Goal: Contribute content: Add original content to the website for others to see

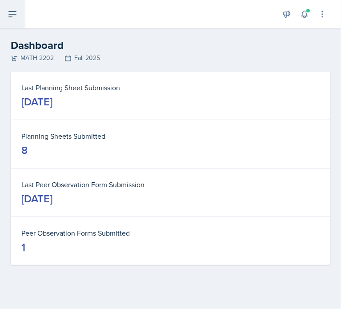
click at [16, 14] on icon at bounding box center [12, 14] width 7 height 5
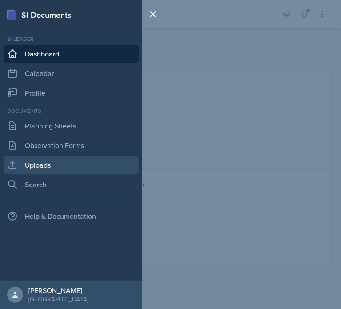
click at [61, 165] on link "Uploads" at bounding box center [71, 165] width 135 height 18
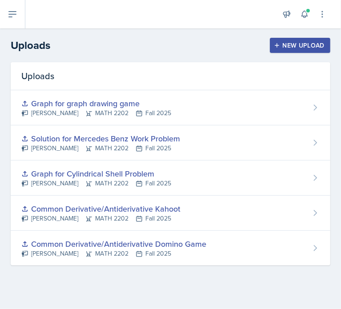
click at [284, 51] on button "New Upload" at bounding box center [300, 45] width 61 height 15
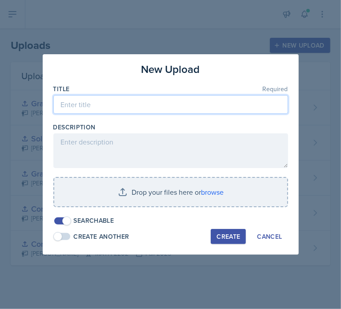
click at [165, 105] on input at bounding box center [170, 104] width 235 height 19
type input "Calc 2 Sample Exam 1 (Blank and Key)"
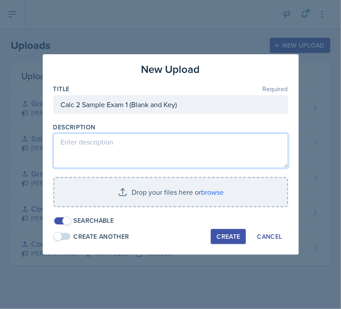
click at [133, 144] on textarea at bounding box center [170, 150] width 235 height 35
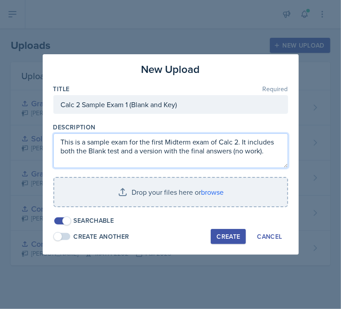
type textarea "This is a sample exam for the first Midterm exam of Calc 2. It includes both th…"
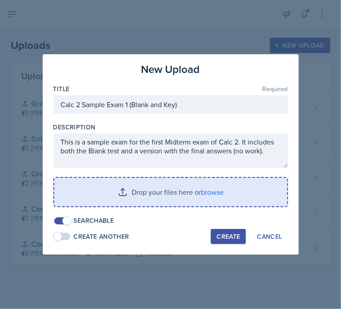
click at [208, 193] on input "file" at bounding box center [170, 192] width 233 height 28
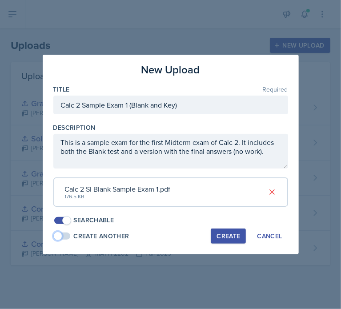
click at [66, 237] on span at bounding box center [62, 236] width 16 height 7
click at [66, 236] on span at bounding box center [66, 236] width 9 height 9
click at [199, 189] on div "Calc 2 SI Blank Sample Exam 1.pdf 176.5 KB" at bounding box center [170, 191] width 235 height 29
click at [178, 187] on div "Calc 2 SI Blank Sample Exam 1.pdf 176.5 KB" at bounding box center [170, 191] width 235 height 29
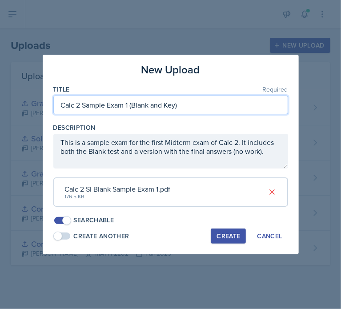
drag, startPoint x: 177, startPoint y: 105, endPoint x: 152, endPoint y: 109, distance: 25.7
click at [152, 109] on input "Calc 2 Sample Exam 1 (Blank and Key)" at bounding box center [170, 105] width 235 height 19
type input "Calc 2 Sample Exam 1 (Blank)"
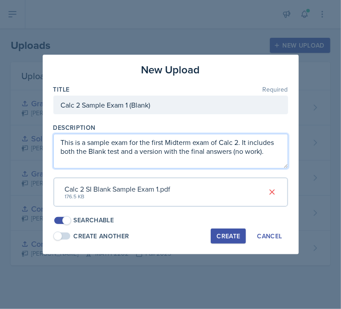
drag, startPoint x: 242, startPoint y: 143, endPoint x: 269, endPoint y: 154, distance: 28.5
click at [269, 154] on textarea "This is a sample exam for the first Midterm exam of Calc 2. It includes both th…" at bounding box center [170, 151] width 235 height 35
click at [267, 153] on textarea "This is a sample exam for the first Midterm exam of Calc 2. It includes both th…" at bounding box center [170, 151] width 235 height 35
drag, startPoint x: 266, startPoint y: 153, endPoint x: 249, endPoint y: 145, distance: 18.7
click at [249, 145] on textarea "This is a sample exam for the first Midterm exam of Calc 2. It includes both th…" at bounding box center [170, 151] width 235 height 35
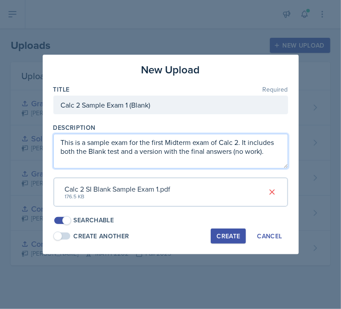
click at [263, 151] on textarea "This is a sample exam for the first Midterm exam of Calc 2. It includes both th…" at bounding box center [170, 151] width 235 height 35
drag, startPoint x: 264, startPoint y: 152, endPoint x: 58, endPoint y: 158, distance: 205.6
click at [58, 158] on textarea "This is a sample exam for the first Midterm exam of Calc 2. It includes both th…" at bounding box center [170, 151] width 235 height 35
type textarea "This is a sample exam for the first Midterm exam of Calc 2. It includes just th…"
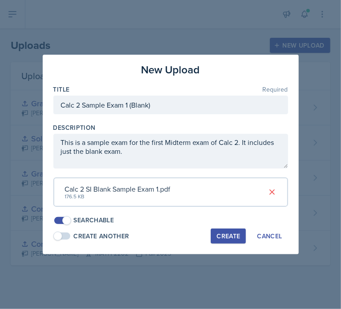
click at [220, 237] on div "Create" at bounding box center [229, 236] width 24 height 7
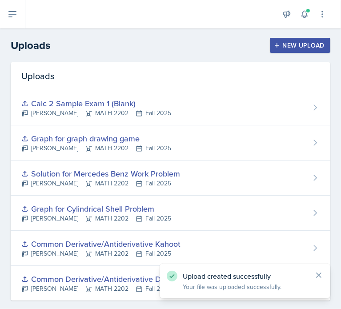
click at [292, 47] on div "New Upload" at bounding box center [300, 45] width 49 height 7
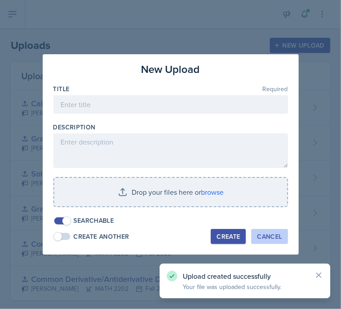
click at [264, 231] on button "Cancel" at bounding box center [269, 236] width 36 height 15
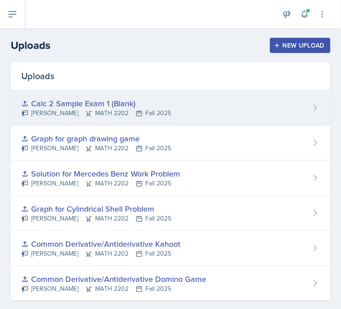
click at [137, 101] on div "Calc 2 Sample Exam 1 (Blank)" at bounding box center [96, 103] width 150 height 12
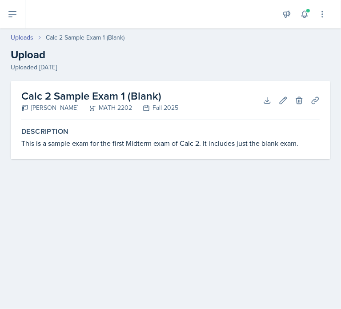
drag, startPoint x: 160, startPoint y: 96, endPoint x: 18, endPoint y: 102, distance: 142.5
click at [18, 102] on div "Calc 2 Sample Exam 1 (Blank) Joseph Franklin MATH 2202 Fall 2025 Download Edit …" at bounding box center [171, 120] width 320 height 78
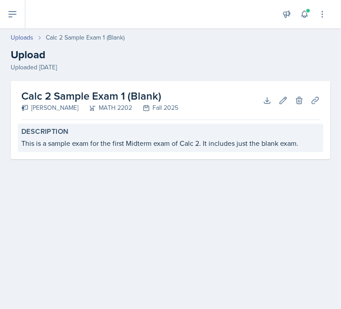
click at [210, 128] on label "Description" at bounding box center [170, 131] width 298 height 9
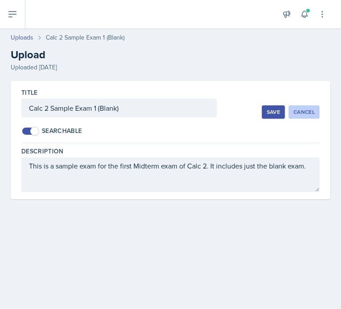
click at [302, 111] on div "Cancel" at bounding box center [304, 112] width 21 height 7
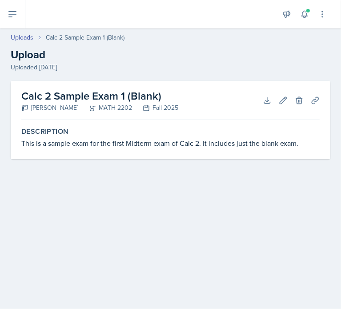
drag, startPoint x: 165, startPoint y: 94, endPoint x: 0, endPoint y: 102, distance: 165.2
click at [0, 102] on html "SI Documents Si leader Dashboard Calendar Profile Documents Planning Sheets Obs…" at bounding box center [170, 154] width 341 height 309
copy h2 "Calc 2 Sample Exam 1 (Blank)"
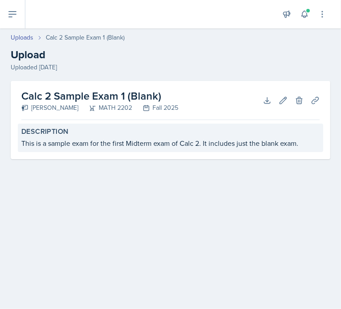
click at [299, 145] on div "This is a sample exam for the first Midterm exam of Calc 2. It includes just th…" at bounding box center [170, 143] width 298 height 11
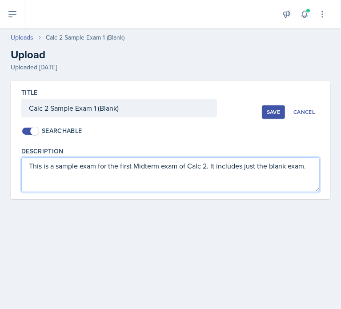
drag, startPoint x: 306, startPoint y: 165, endPoint x: 23, endPoint y: 167, distance: 283.3
click at [23, 167] on textarea "This is a sample exam for the first Midterm exam of Calc 2. It includes just th…" at bounding box center [170, 174] width 298 height 35
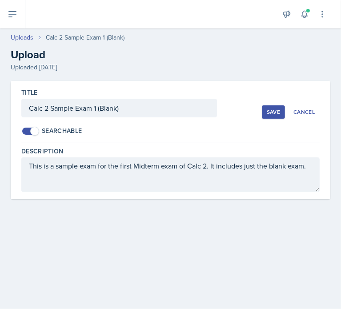
click at [194, 63] on div "Uploaded [DATE]" at bounding box center [171, 67] width 320 height 9
click at [306, 115] on div "Cancel" at bounding box center [304, 112] width 21 height 7
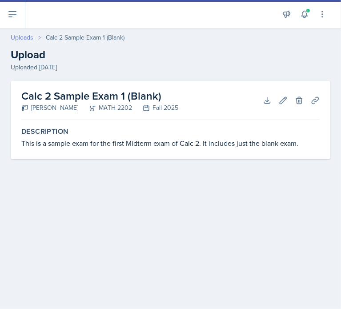
click at [27, 38] on link "Uploads" at bounding box center [22, 37] width 23 height 9
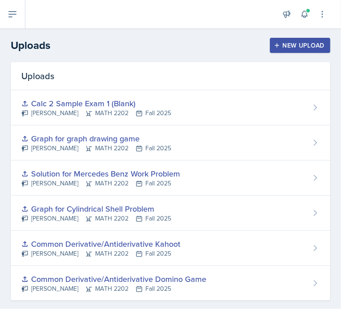
click at [286, 40] on button "New Upload" at bounding box center [300, 45] width 61 height 15
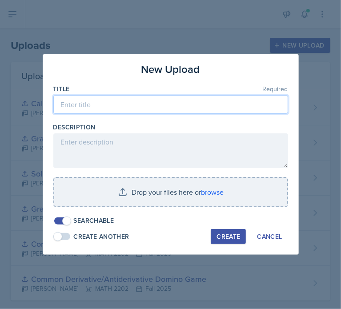
click at [97, 97] on input at bounding box center [170, 104] width 235 height 19
paste input "Calc 2 Sample Exam 1 (Blank)"
drag, startPoint x: 149, startPoint y: 104, endPoint x: 132, endPoint y: 107, distance: 17.1
click at [132, 107] on input "Calc 2 Sample Exam 1 (Blank)" at bounding box center [170, 104] width 235 height 19
type input "Calc 2 Sample Exam 1 (Key)"
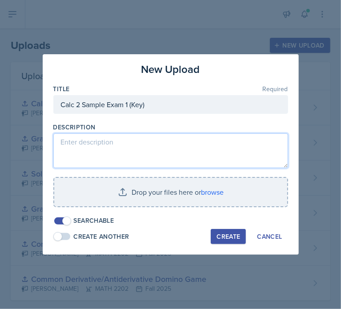
drag, startPoint x: 143, startPoint y: 148, endPoint x: 196, endPoint y: 24, distance: 134.5
click at [142, 148] on textarea at bounding box center [170, 150] width 235 height 35
click at [144, 153] on textarea at bounding box center [170, 150] width 235 height 35
paste textarea "This is a sample exam for the first Midterm exam of Calc 2. It includes just th…"
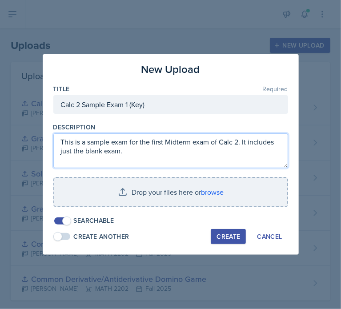
drag, startPoint x: 123, startPoint y: 152, endPoint x: 89, endPoint y: 157, distance: 34.2
click at [89, 157] on textarea "This is a sample exam for the first Midterm exam of Calc 2. It includes just th…" at bounding box center [170, 150] width 235 height 35
click at [89, 153] on textarea "This is a sample exam for the first Midterm exam of Calc 2. It includes just th…" at bounding box center [170, 150] width 235 height 35
drag, startPoint x: 102, startPoint y: 152, endPoint x: 86, endPoint y: 154, distance: 16.2
click at [86, 154] on textarea "This is a sample exam for the first Midterm exam of Calc 2. It includes just th…" at bounding box center [170, 150] width 235 height 35
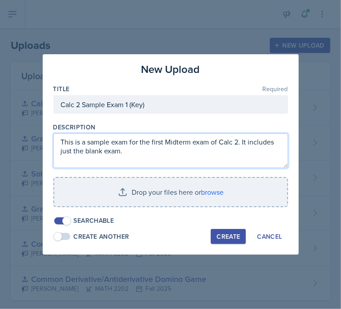
click at [125, 149] on textarea "This is a sample exam for the first Midterm exam of Calc 2. It includes just th…" at bounding box center [170, 150] width 235 height 35
drag, startPoint x: 121, startPoint y: 153, endPoint x: 60, endPoint y: 154, distance: 61.8
click at [60, 154] on textarea "This is a sample exam for the first Midterm exam of Calc 2. It includes just th…" at bounding box center [170, 150] width 235 height 35
click at [129, 142] on textarea "This is a sample exam for the first Midterm exam of Calc 2. It includes the ans…" at bounding box center [170, 150] width 235 height 35
click at [126, 152] on textarea "This is a sample exam key for the first Midterm exam of Calc 2. It includes the…" at bounding box center [170, 150] width 235 height 35
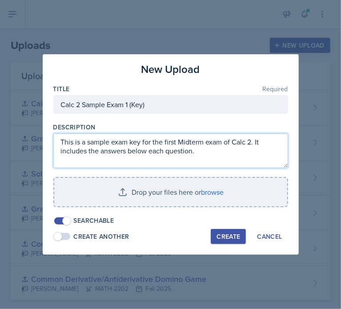
click at [203, 154] on textarea "This is a sample exam key for the first Midterm exam of Calc 2. It includes the…" at bounding box center [170, 150] width 235 height 35
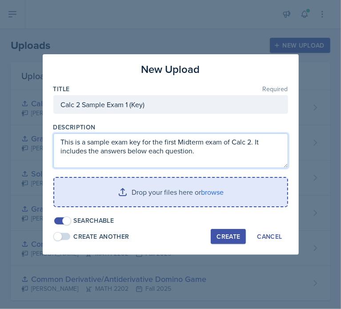
type textarea "This is a sample exam key for the first Midterm exam of Calc 2. It includes the…"
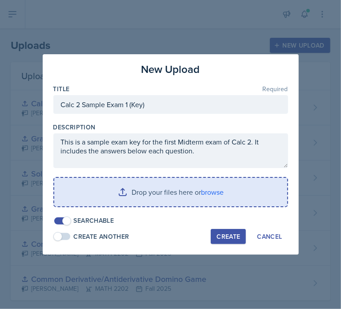
click at [171, 193] on input "file" at bounding box center [170, 192] width 233 height 28
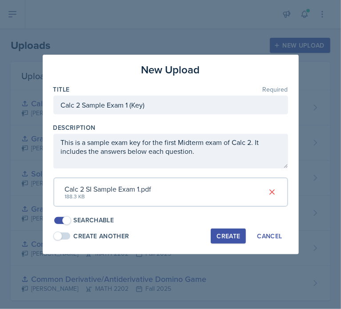
click at [229, 233] on div "Create" at bounding box center [229, 236] width 24 height 7
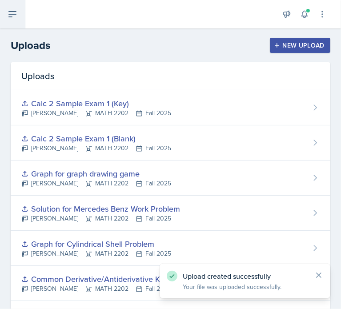
click at [14, 12] on icon at bounding box center [12, 14] width 7 height 5
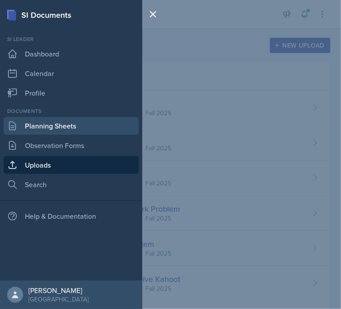
click at [58, 126] on link "Planning Sheets" at bounding box center [71, 126] width 135 height 18
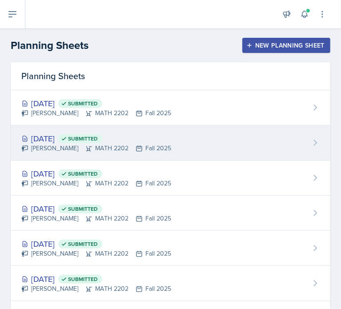
click at [156, 133] on div "[DATE] Submitted" at bounding box center [96, 139] width 150 height 12
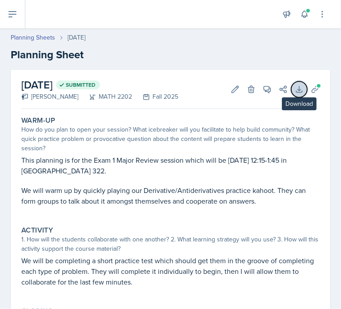
click at [296, 92] on icon at bounding box center [299, 89] width 6 height 6
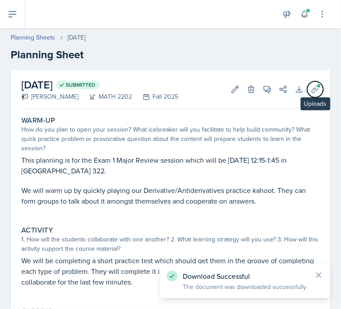
click at [311, 89] on icon at bounding box center [315, 89] width 9 height 9
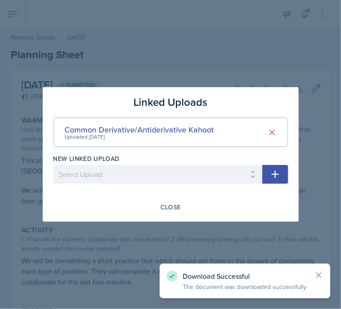
click at [282, 170] on button "button" at bounding box center [275, 174] width 26 height 19
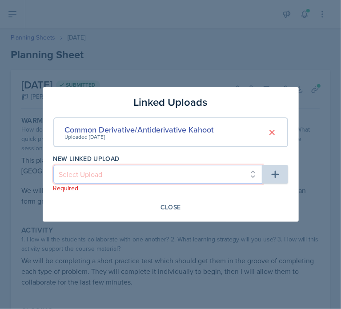
click at [193, 179] on select "Select Upload Common Derivative/Antiderivative Domino Game Graph for Cylindrica…" at bounding box center [157, 174] width 209 height 19
select select "c2e6b687-0ecf-4093-bbb8-80fead01891e"
click at [53, 165] on select "Select Upload Common Derivative/Antiderivative Domino Game Graph for Cylindrica…" at bounding box center [157, 174] width 209 height 19
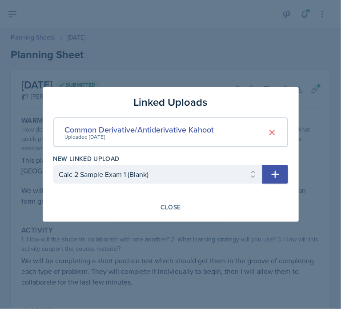
click at [274, 170] on icon "button" at bounding box center [275, 174] width 11 height 11
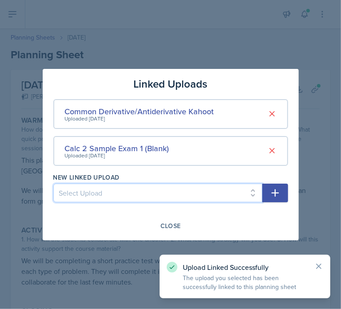
click at [201, 197] on select "Select Upload Common Derivative/Antiderivative Domino Game Graph for Cylindrica…" at bounding box center [157, 193] width 209 height 19
select select "6609e40d-5172-4c75-9d35-09c4cd2fd6f1"
click at [53, 184] on select "Select Upload Common Derivative/Antiderivative Domino Game Graph for Cylindrica…" at bounding box center [157, 193] width 209 height 19
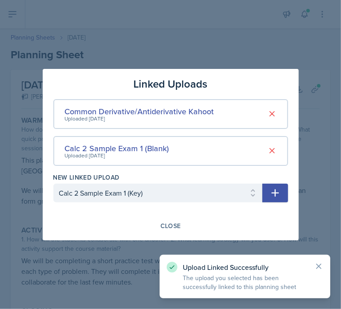
click at [269, 193] on button "button" at bounding box center [275, 193] width 26 height 19
select select
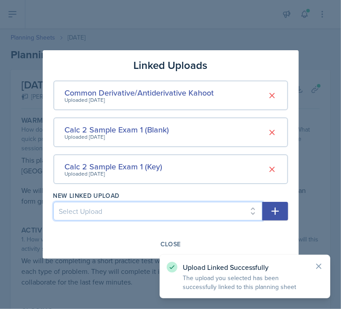
click at [104, 213] on select "Select Upload Common Derivative/Antiderivative Domino Game Graph for Cylindrica…" at bounding box center [157, 211] width 209 height 19
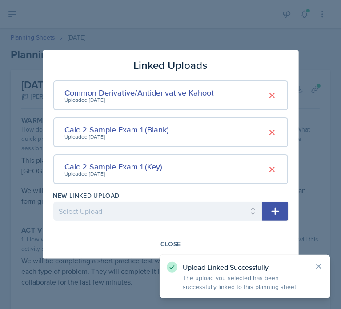
click at [138, 188] on div "Linked Uploads Common Derivative/Antiderivative Kahoot Uploaded [DATE] Calc 2 S…" at bounding box center [171, 154] width 256 height 209
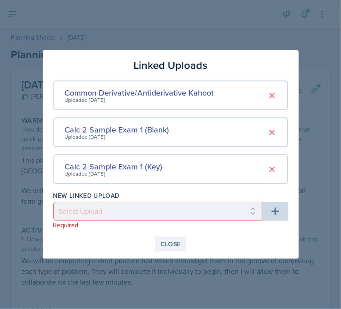
click at [168, 241] on div "Close" at bounding box center [171, 244] width 20 height 7
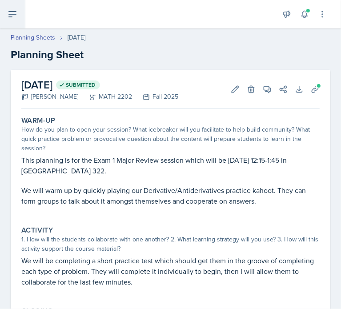
click at [9, 19] on icon at bounding box center [12, 14] width 11 height 11
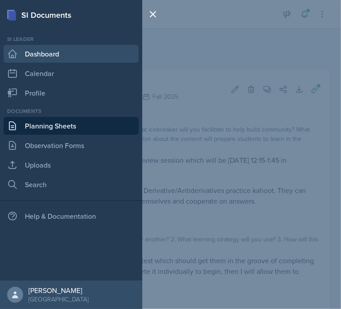
click at [53, 50] on link "Dashboard" at bounding box center [71, 54] width 135 height 18
